Goal: Information Seeking & Learning: Understand process/instructions

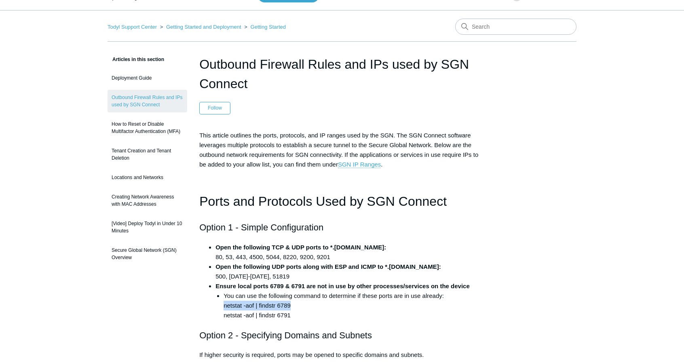
scroll to position [121, 0]
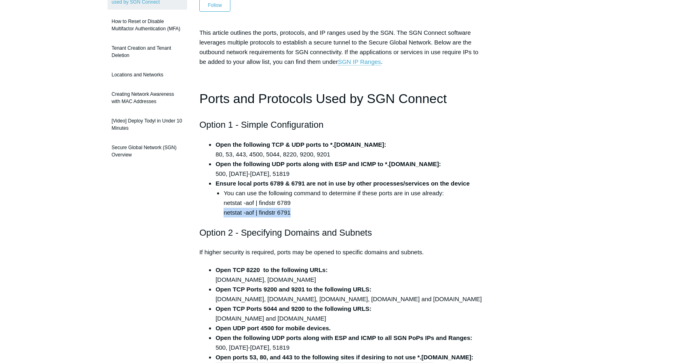
drag, startPoint x: 292, startPoint y: 211, endPoint x: 219, endPoint y: 211, distance: 72.3
click at [219, 211] on ul "You can use the following command to determine if these ports are in use alread…" at bounding box center [349, 202] width 269 height 29
copy li "netstat -aof | findstr 6791"
click at [266, 150] on li "Open the following TCP & UDP ports to *.[DOMAIN_NAME]: 80, 53, 443, 4500, 5044,…" at bounding box center [349, 149] width 269 height 19
click at [288, 165] on strong "Open the following UDP ports along with ESP and ICMP to *.[DOMAIN_NAME]:" at bounding box center [328, 163] width 226 height 7
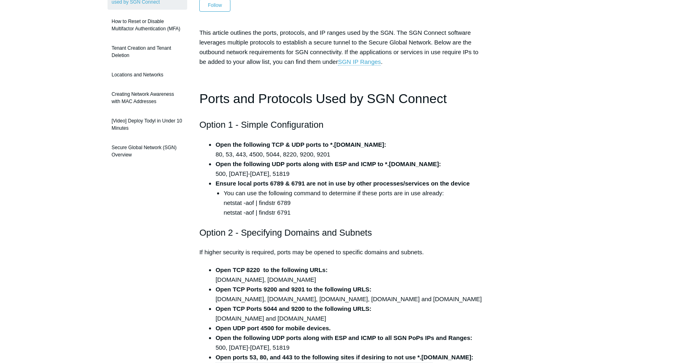
drag, startPoint x: 379, startPoint y: 193, endPoint x: 380, endPoint y: 197, distance: 4.1
click at [380, 197] on li "You can use the following command to determine if these ports are in use alread…" at bounding box center [353, 202] width 261 height 29
click at [398, 199] on li "You can use the following command to determine if these ports are in use alread…" at bounding box center [353, 202] width 261 height 29
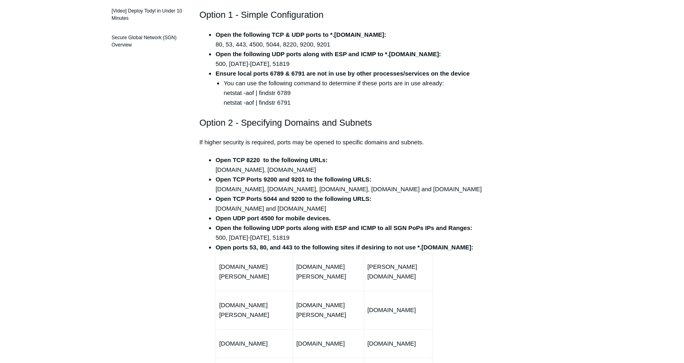
scroll to position [242, 0]
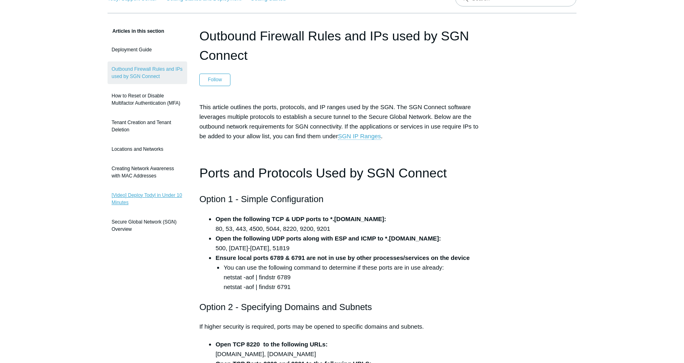
scroll to position [40, 0]
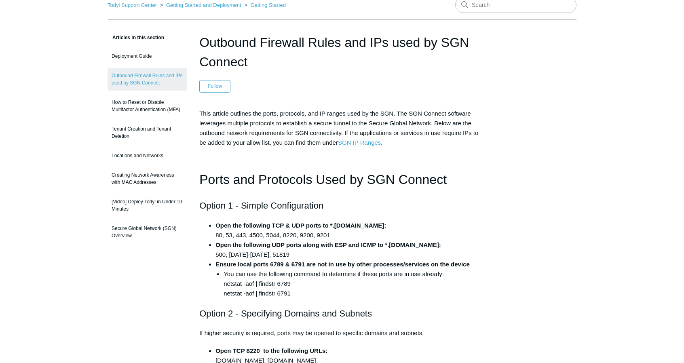
click at [287, 123] on span "This article outlines the ports, protocols, and IP ranges used by the SGN. The …" at bounding box center [338, 128] width 279 height 36
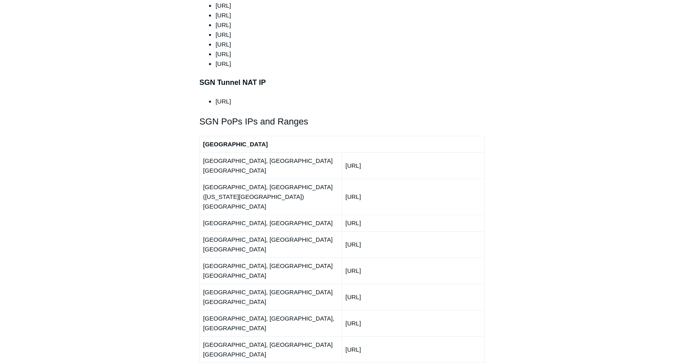
scroll to position [889, 0]
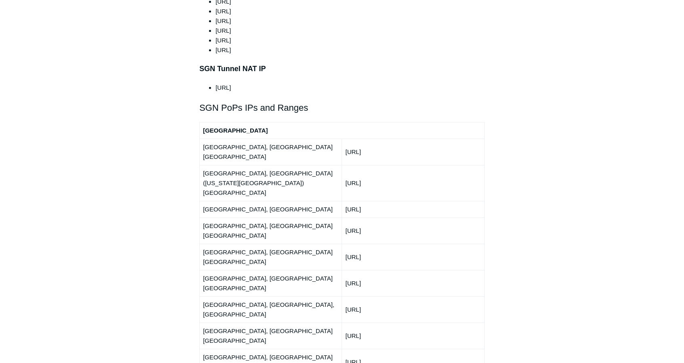
click at [311, 201] on td "[GEOGRAPHIC_DATA], [GEOGRAPHIC_DATA]" at bounding box center [271, 209] width 142 height 17
click at [310, 201] on td "[GEOGRAPHIC_DATA], [GEOGRAPHIC_DATA]" at bounding box center [271, 209] width 142 height 17
click at [320, 165] on td "[GEOGRAPHIC_DATA], [GEOGRAPHIC_DATA] ([US_STATE][GEOGRAPHIC_DATA]) [GEOGRAPHIC_…" at bounding box center [271, 183] width 142 height 36
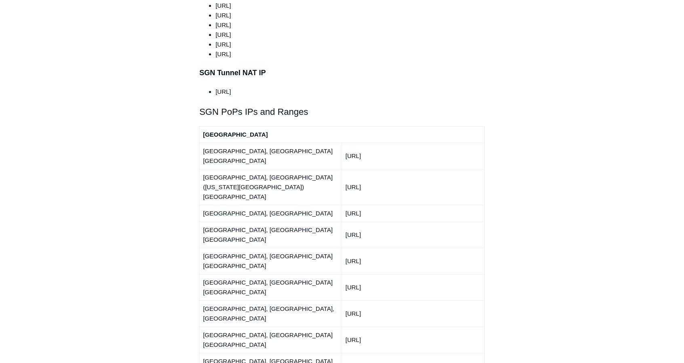
scroll to position [0, 0]
